Goal: Information Seeking & Learning: Learn about a topic

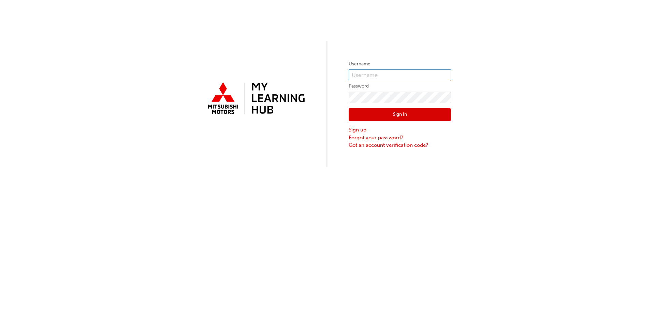
click at [372, 74] on input "text" at bounding box center [400, 76] width 102 height 12
type input "0005296212"
click at [415, 119] on button "Sign In" at bounding box center [400, 114] width 102 height 13
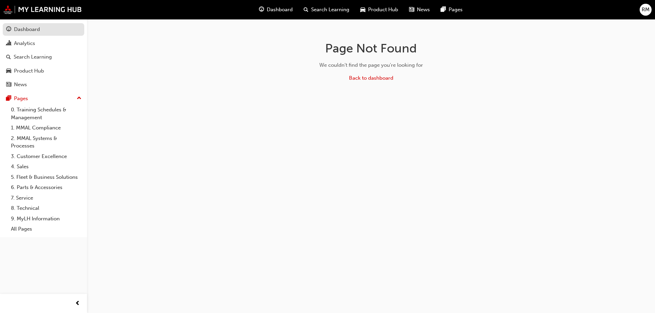
click at [36, 29] on div "Dashboard" at bounding box center [27, 30] width 26 height 8
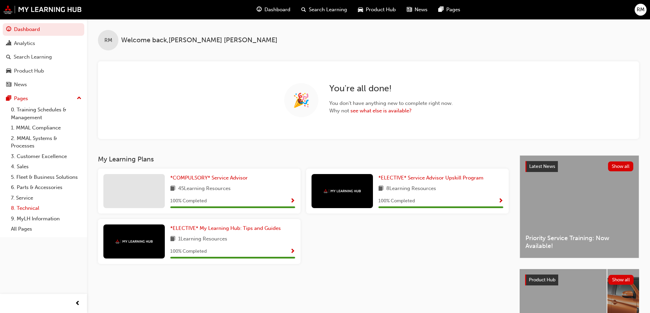
click at [25, 208] on link "8. Technical" at bounding box center [46, 208] width 76 height 11
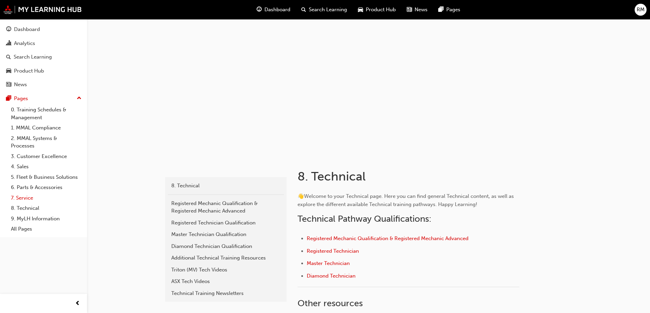
click at [24, 200] on link "7. Service" at bounding box center [46, 198] width 76 height 11
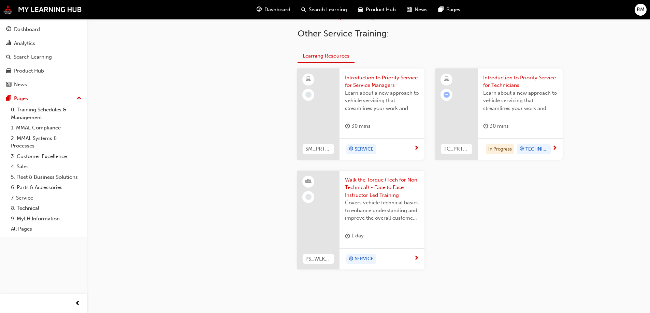
scroll to position [228, 0]
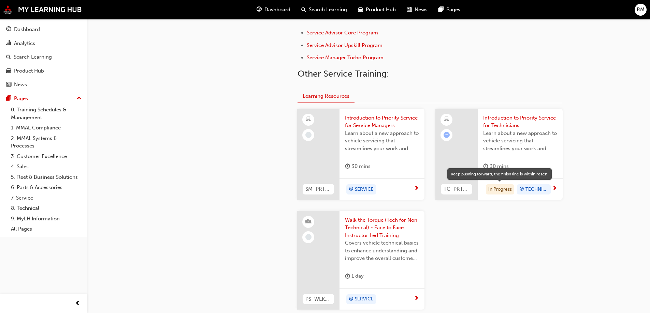
click at [502, 190] on div "In Progress" at bounding box center [500, 189] width 28 height 10
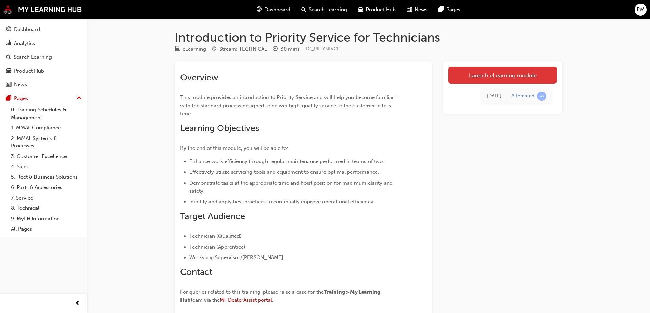
click at [500, 82] on link "Launch eLearning module" at bounding box center [502, 75] width 108 height 17
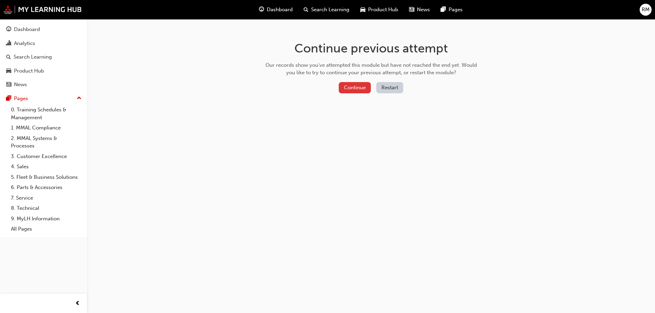
click at [351, 87] on button "Continue" at bounding box center [355, 87] width 32 height 11
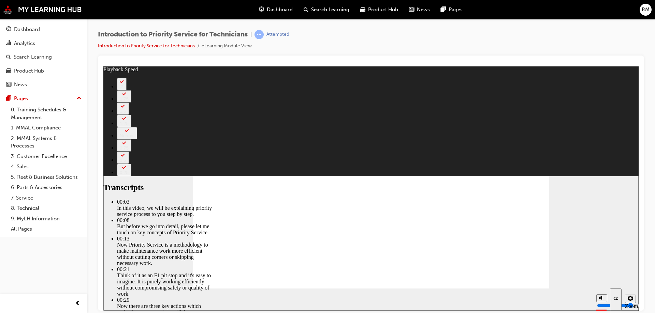
type input "118"
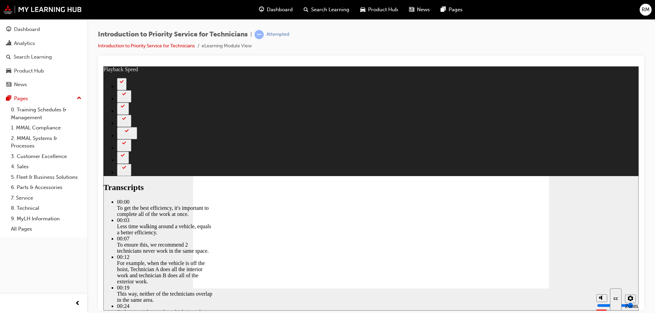
type input "219"
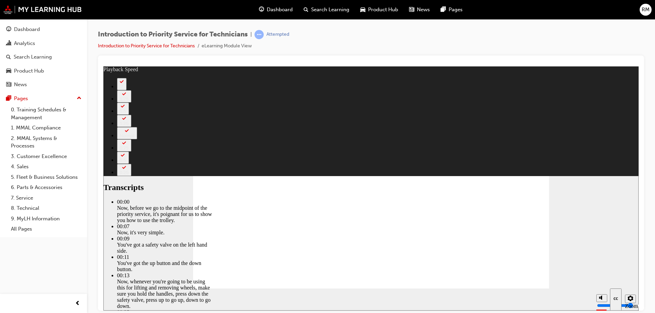
type input "67"
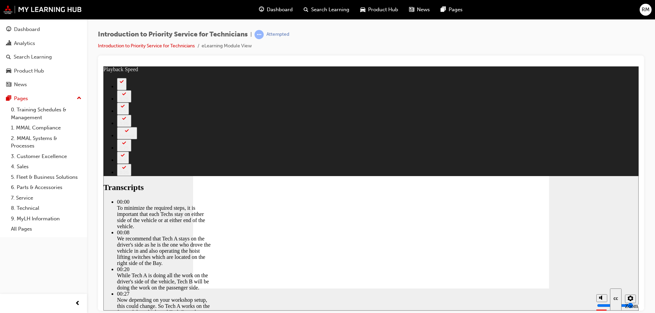
type input "254"
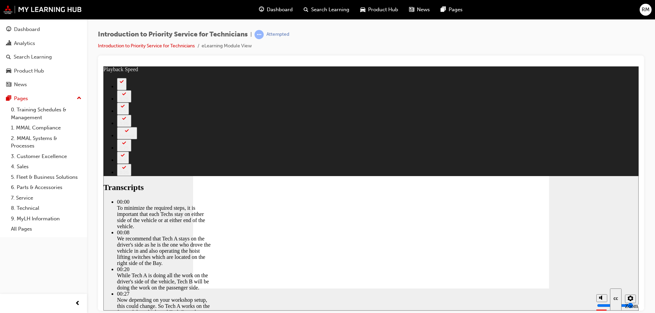
type input "308"
